Goal: Transaction & Acquisition: Purchase product/service

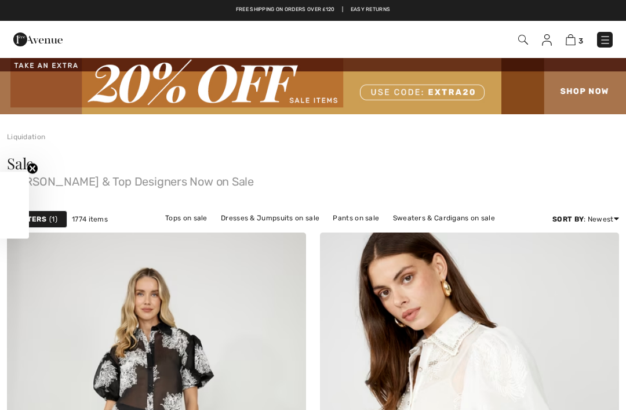
checkbox input "true"
click at [570, 45] on img at bounding box center [570, 39] width 10 height 11
